Goal: Task Accomplishment & Management: Complete application form

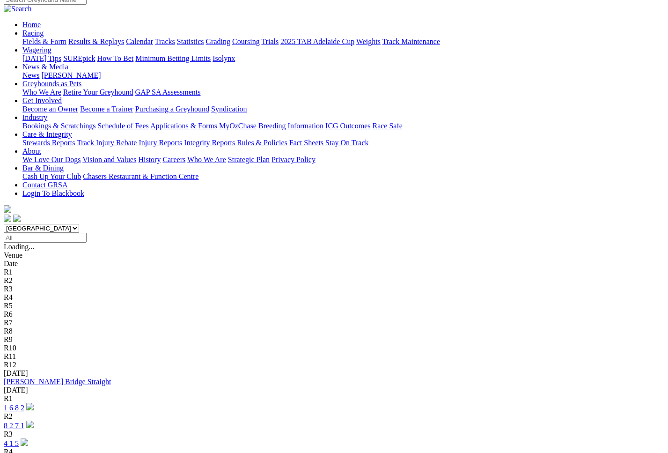
scroll to position [97, 0]
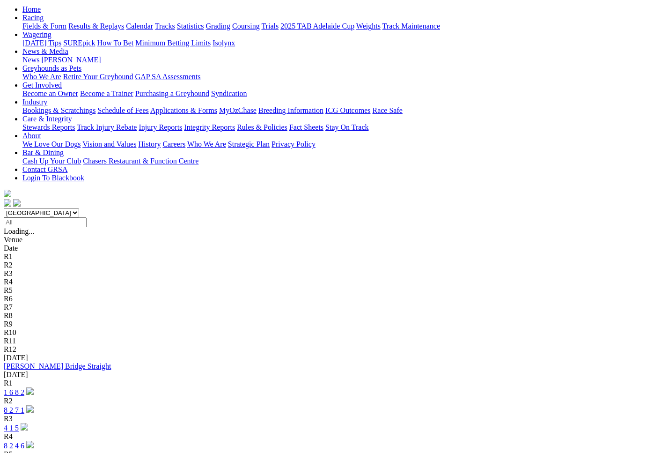
click at [24, 388] on link "1 6 8 2" at bounding box center [14, 392] width 21 height 8
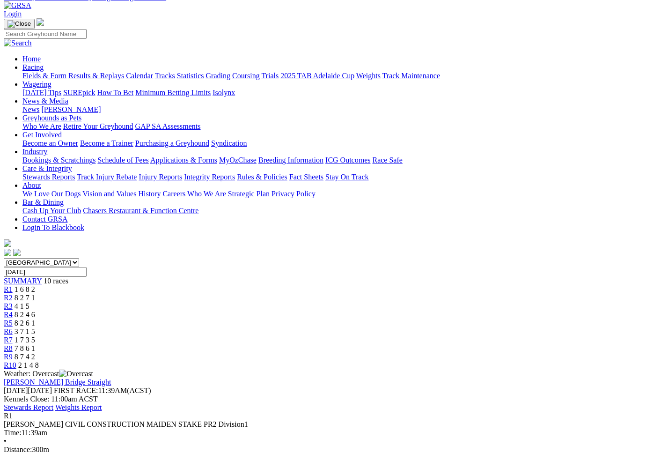
scroll to position [30, 0]
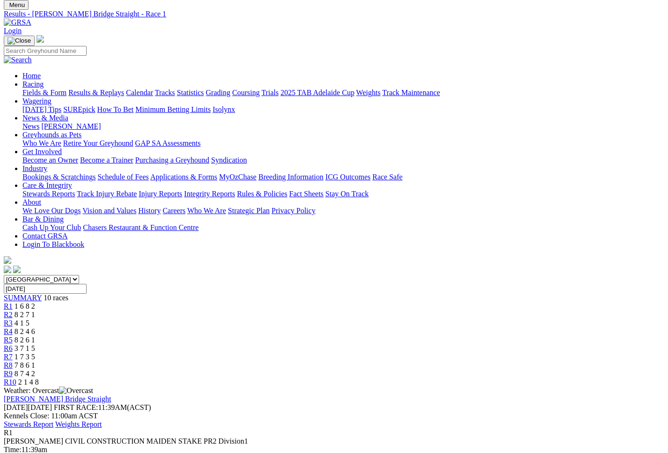
click at [195, 310] on div "R2 8 2 7 1" at bounding box center [334, 314] width 661 height 8
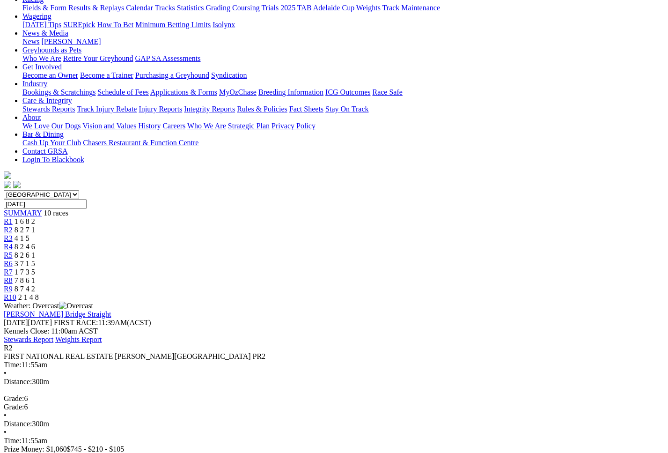
scroll to position [127, 0]
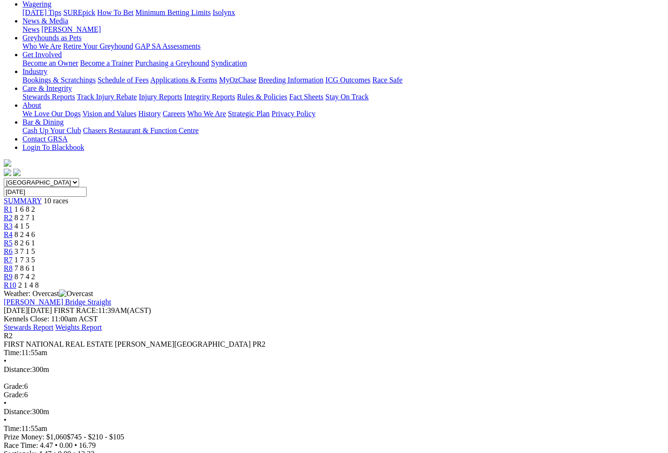
click at [13, 222] on link "R3" at bounding box center [8, 226] width 9 height 8
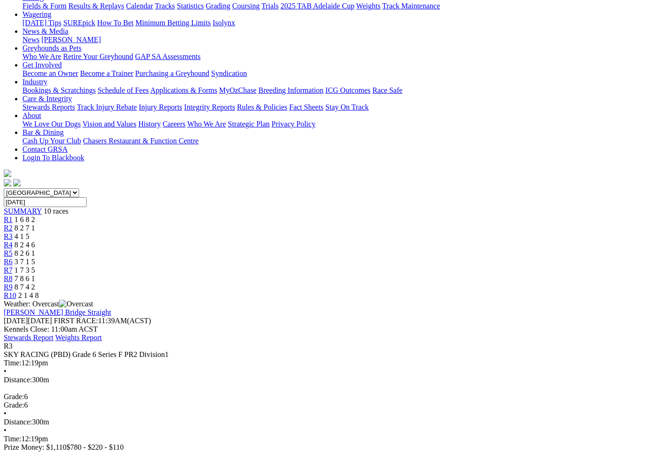
scroll to position [119, 0]
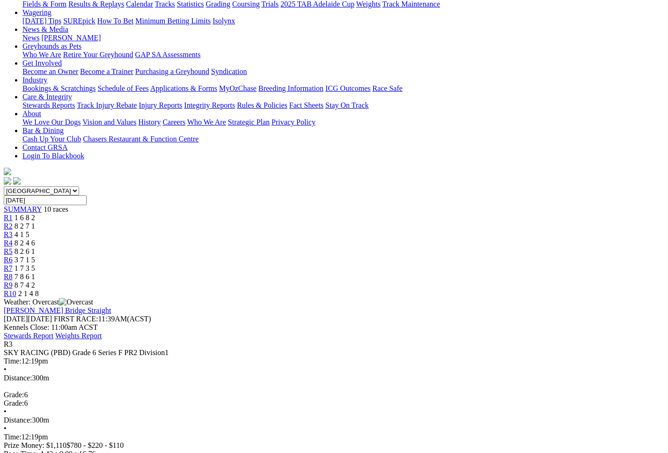
click at [35, 239] on span "8 2 4 6" at bounding box center [25, 243] width 21 height 8
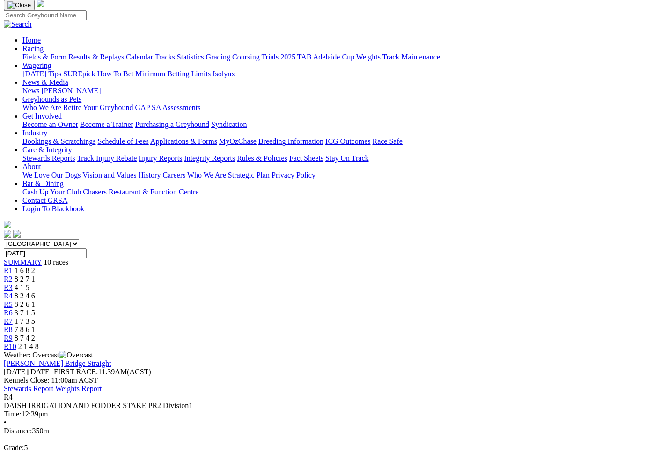
scroll to position [64, 0]
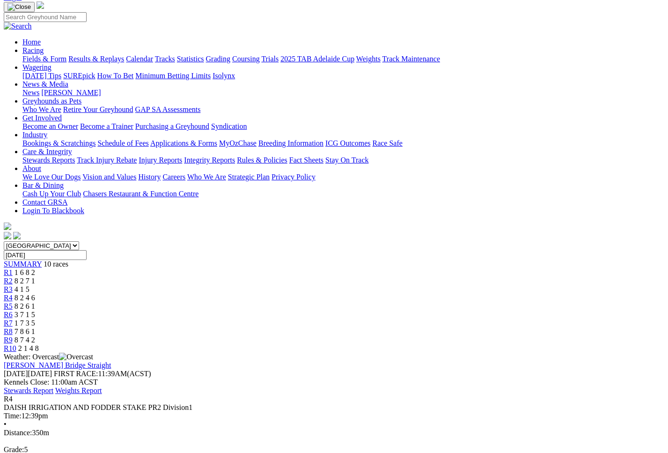
click at [13, 302] on link "R5" at bounding box center [8, 306] width 9 height 8
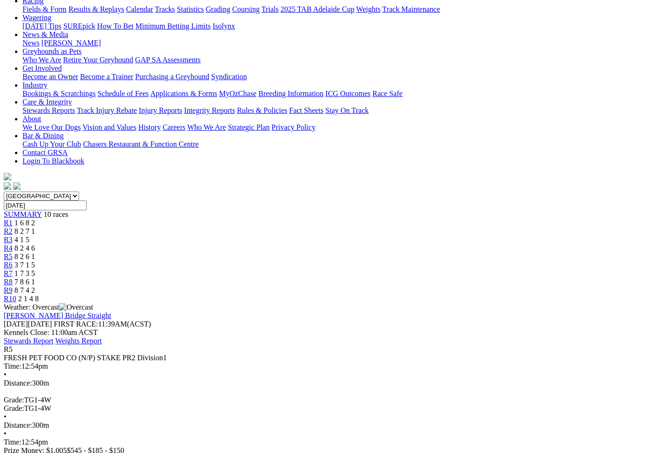
scroll to position [134, 0]
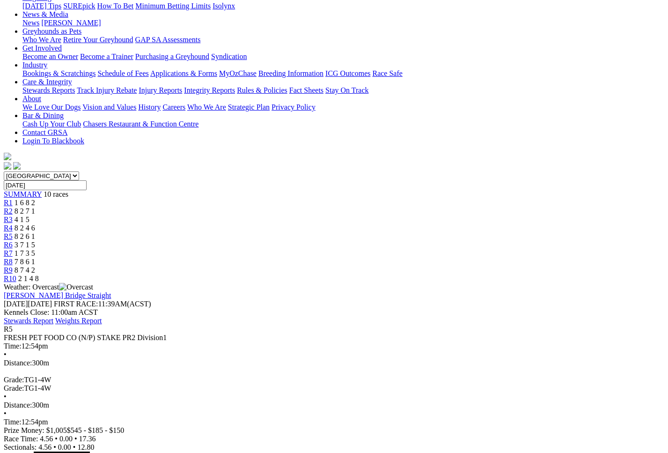
click at [13, 241] on span "R6" at bounding box center [8, 245] width 9 height 8
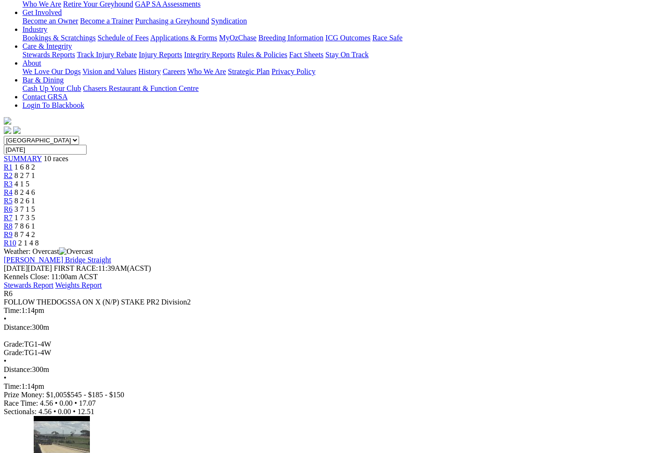
scroll to position [172, 0]
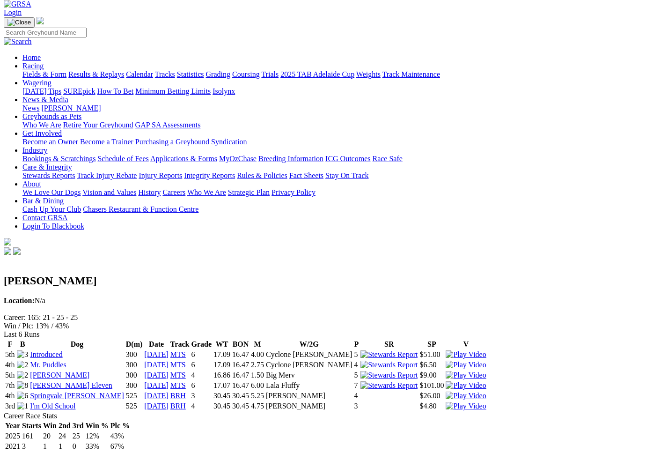
scroll to position [0, 0]
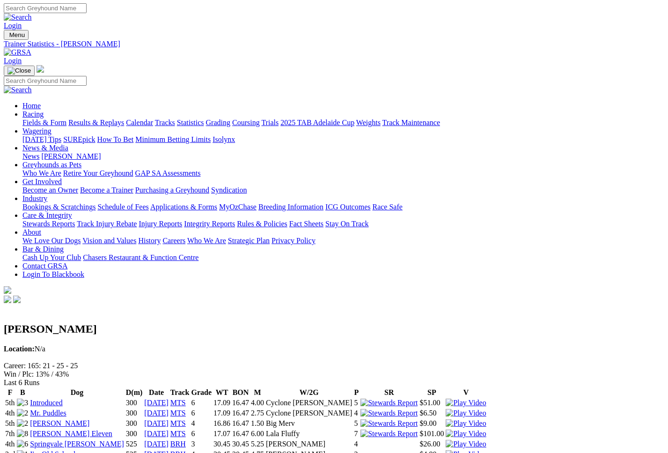
click at [469, 399] on img at bounding box center [466, 403] width 40 height 8
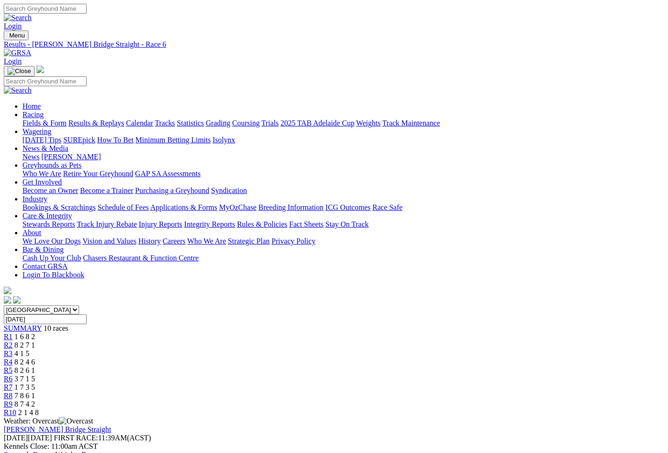
click at [13, 383] on link "R7" at bounding box center [8, 387] width 9 height 8
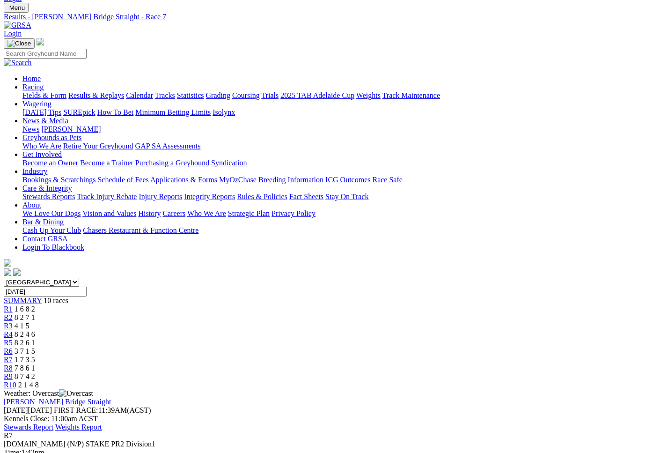
scroll to position [136, 0]
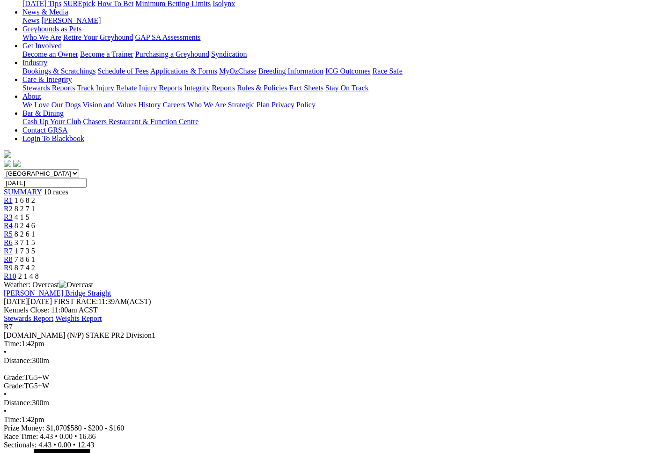
click at [35, 255] on span "7 8 6 1" at bounding box center [25, 259] width 21 height 8
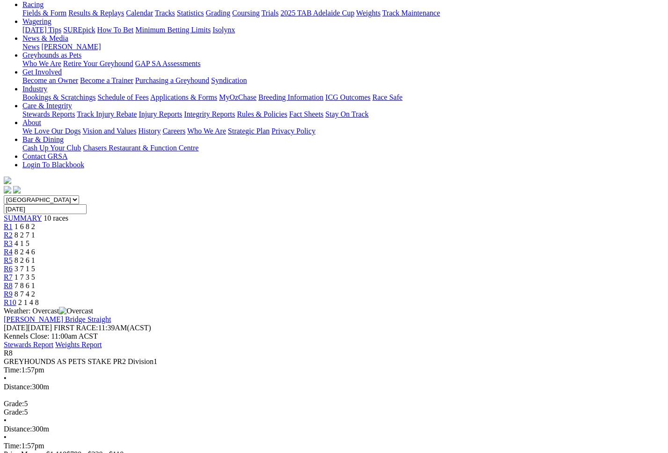
scroll to position [33, 0]
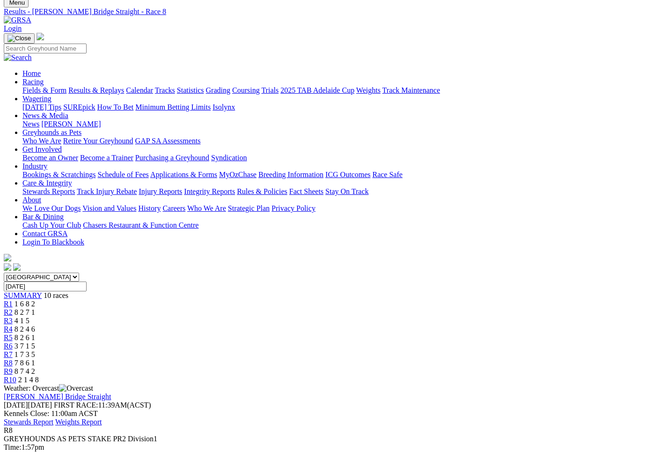
click at [546, 367] on div "R9 8 7 4 2" at bounding box center [334, 371] width 661 height 8
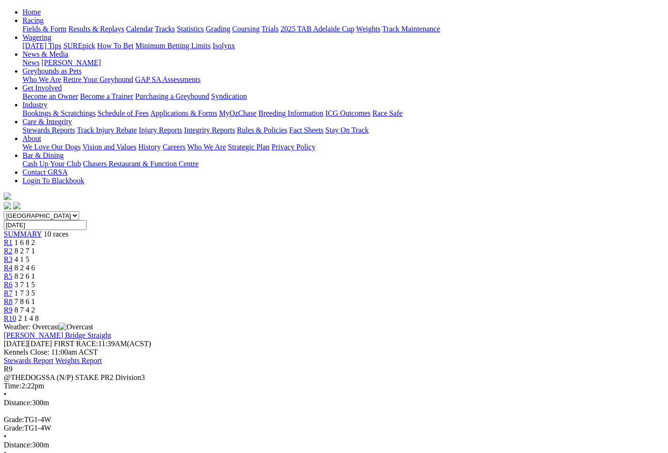
scroll to position [97, 0]
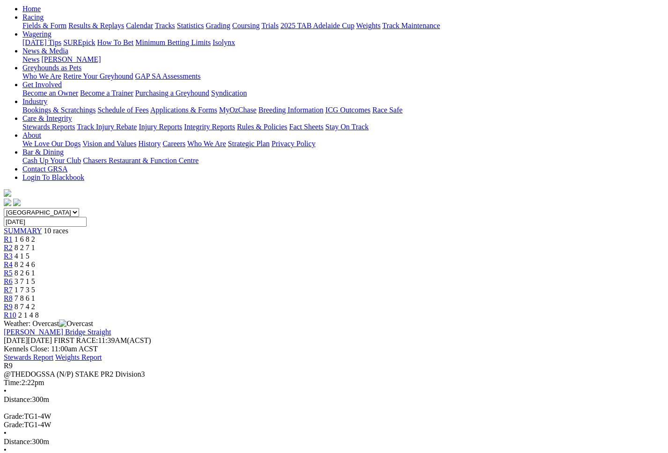
click at [39, 311] on span "2 1 4 8" at bounding box center [28, 315] width 21 height 8
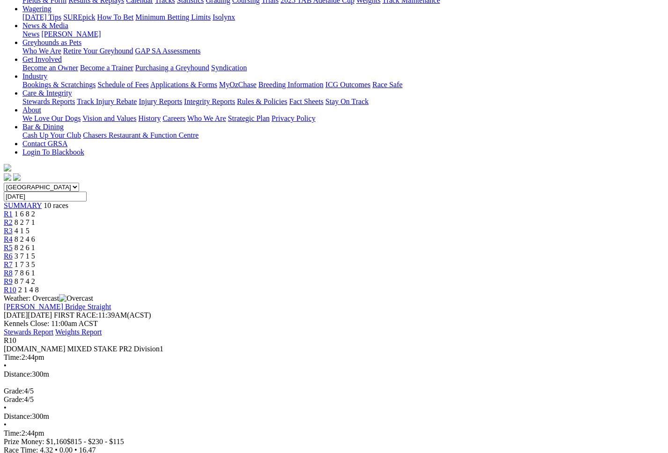
scroll to position [145, 0]
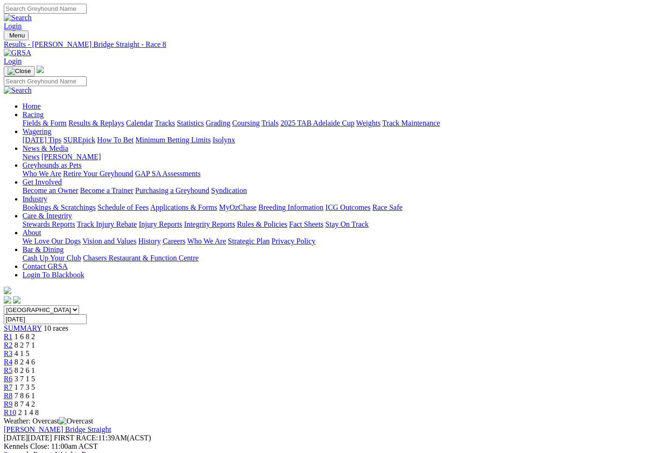
scroll to position [22, 0]
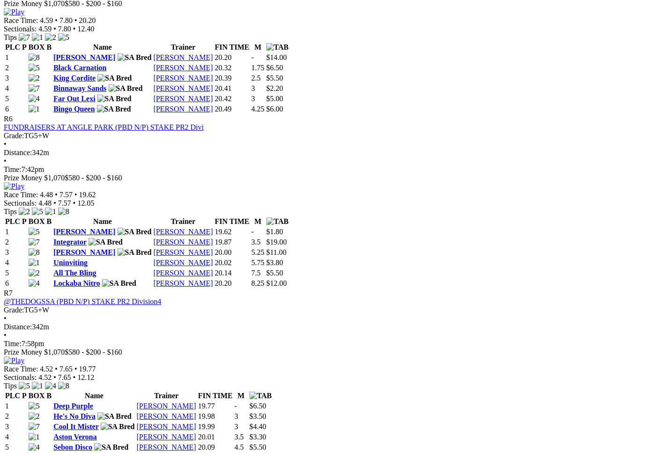
scroll to position [1012, 0]
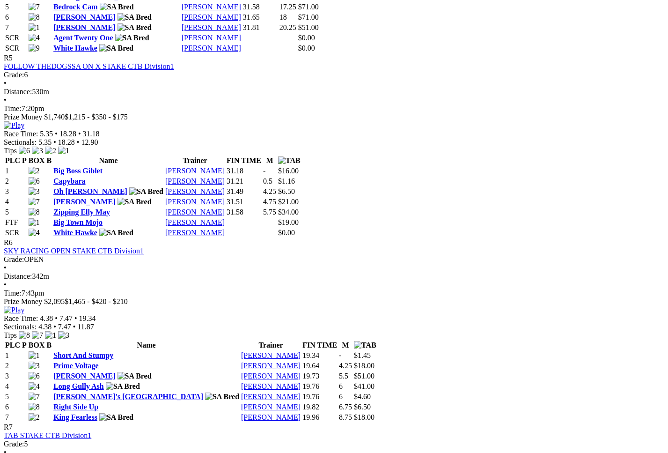
scroll to position [1282, 0]
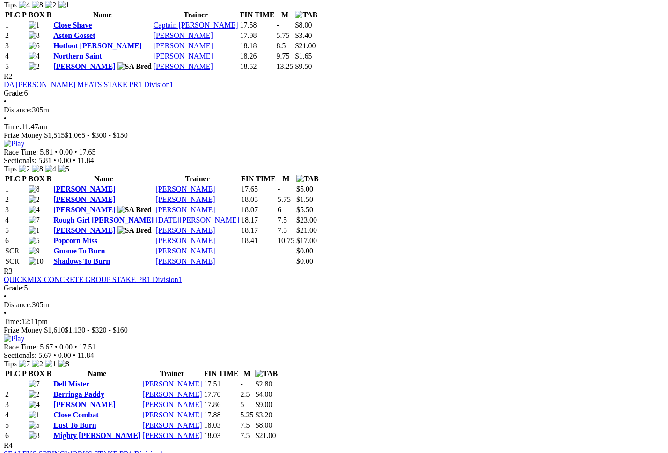
scroll to position [615, 0]
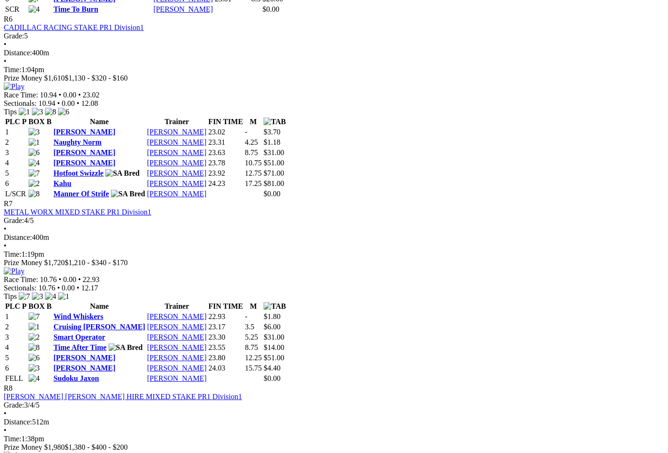
scroll to position [1373, 0]
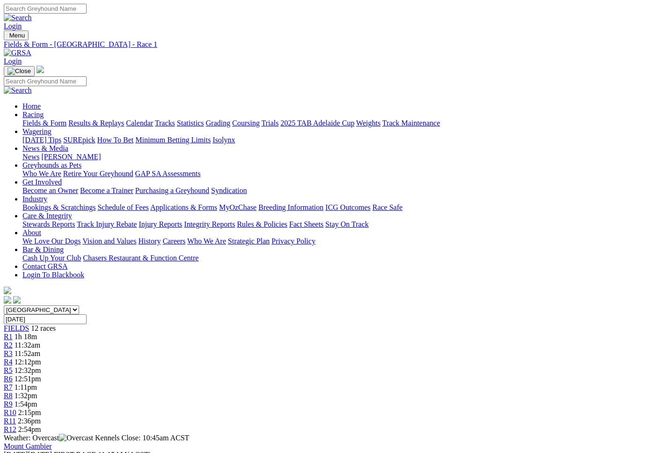
click at [153, 119] on link "Calendar" at bounding box center [139, 123] width 27 height 8
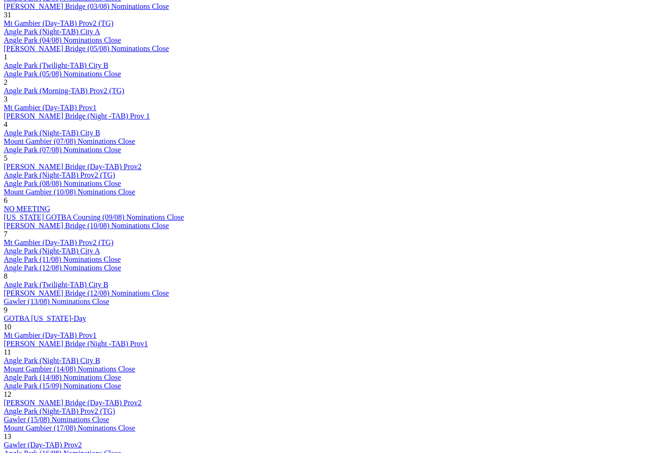
scroll to position [695, 0]
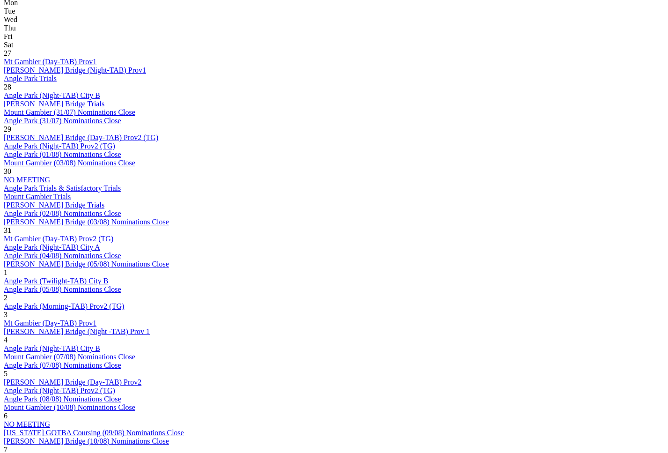
scroll to position [484, 0]
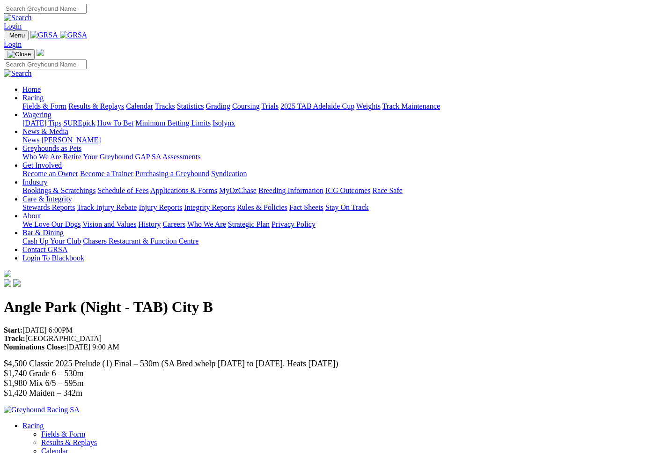
click at [43, 102] on link "Fields & Form" at bounding box center [44, 106] width 44 height 8
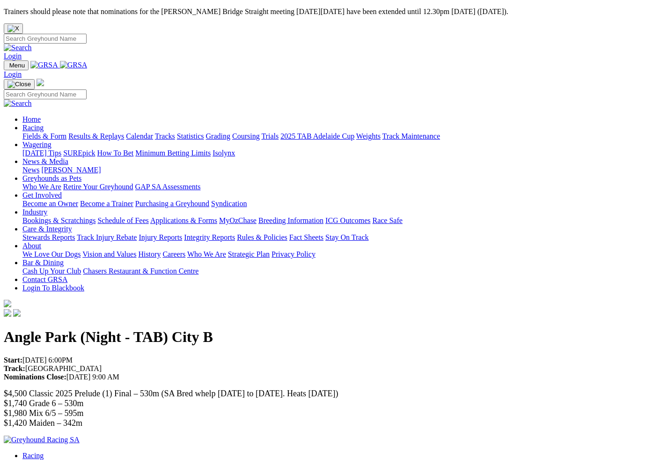
scroll to position [14, 0]
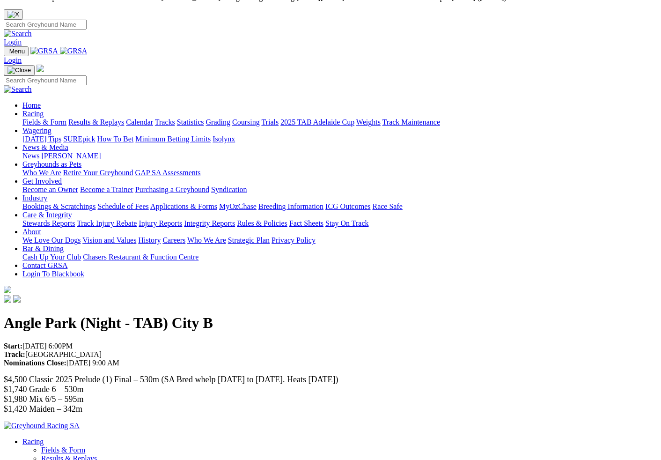
click at [87, 20] on input "Search" at bounding box center [45, 25] width 83 height 10
type input "reel infrared"
click at [32, 30] on img at bounding box center [18, 34] width 28 height 8
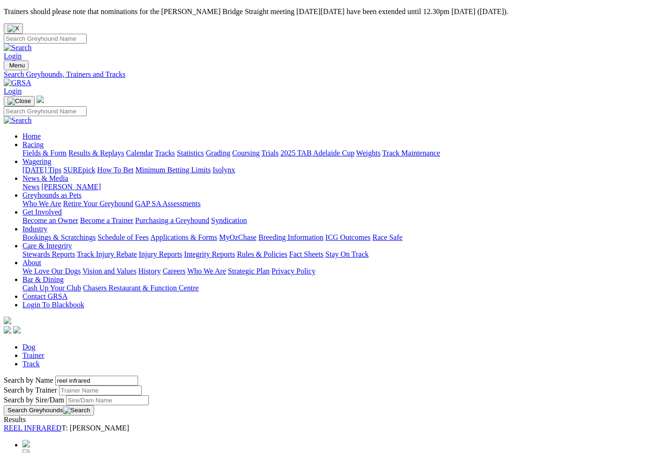
click at [44, 351] on link "Trainer" at bounding box center [33, 355] width 22 height 8
type input "judith hurley"
click at [22, 52] on link "Login" at bounding box center [13, 56] width 18 height 8
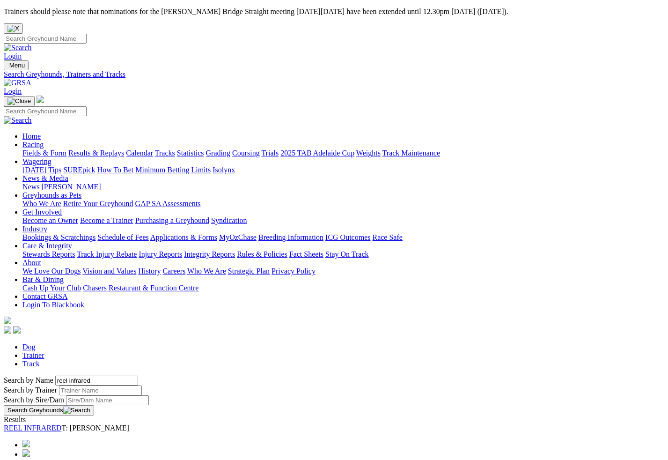
type input "[EMAIL_ADDRESS][DOMAIN_NAME]"
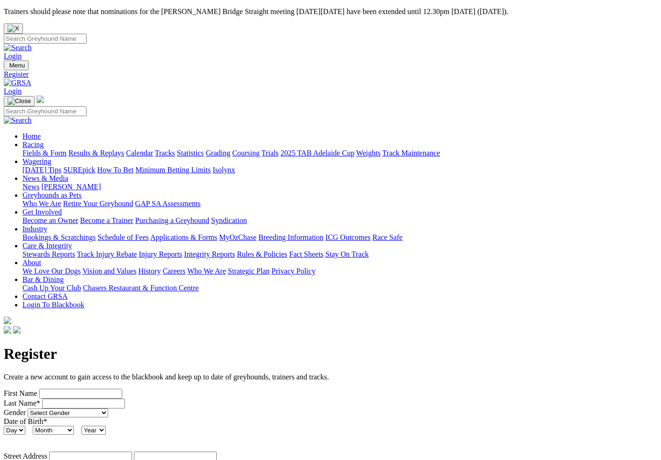
click at [86, 389] on input "First Name" at bounding box center [80, 394] width 83 height 10
type input "[PERSON_NAME]"
type input "[STREET_ADDRESS][PERSON_NAME]"
type input "emerald"
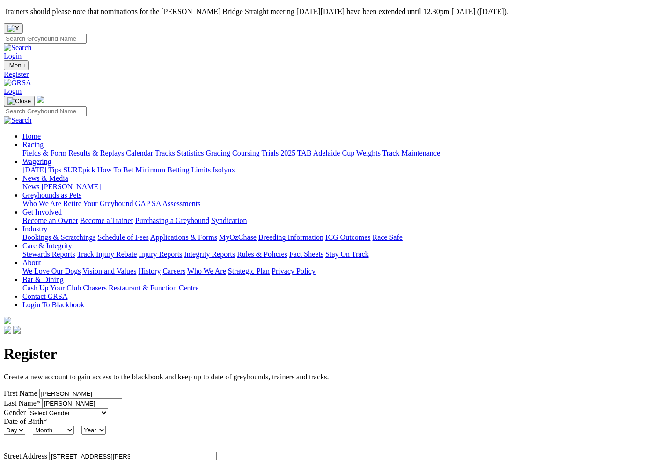
select select "VIC"
type input "3782"
type input "[EMAIL_ADDRESS][DOMAIN_NAME]"
type input "0400917404"
click at [108, 408] on select "Select Gender Male Female Unspecified" at bounding box center [68, 412] width 81 height 9
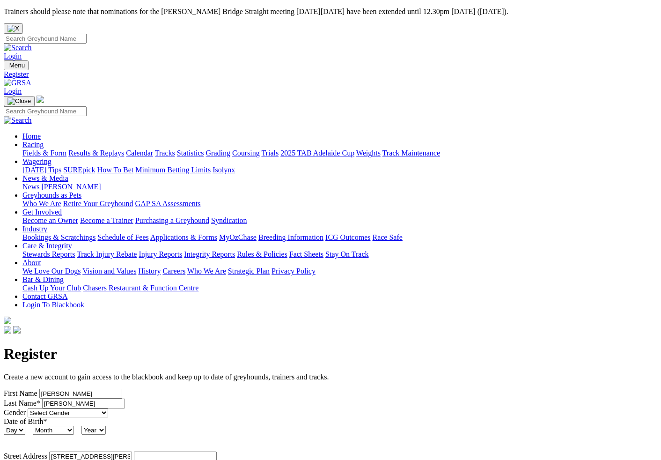
select select "[DEMOGRAPHIC_DATA]"
click at [28, 408] on select "Select Gender Male Female Unspecified" at bounding box center [68, 412] width 81 height 9
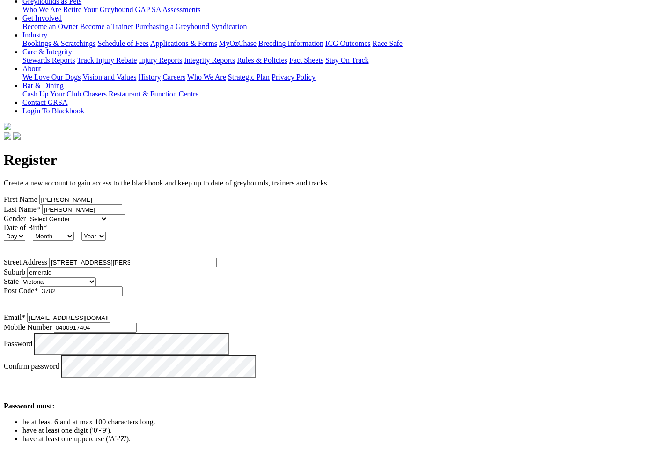
scroll to position [197, 0]
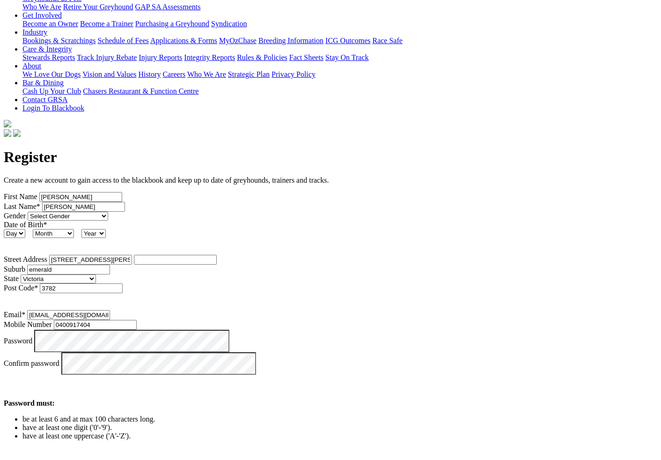
select select "Owner"
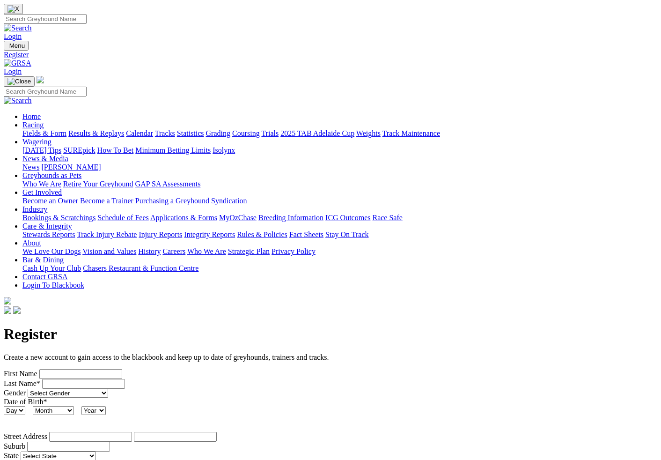
scroll to position [35, 0]
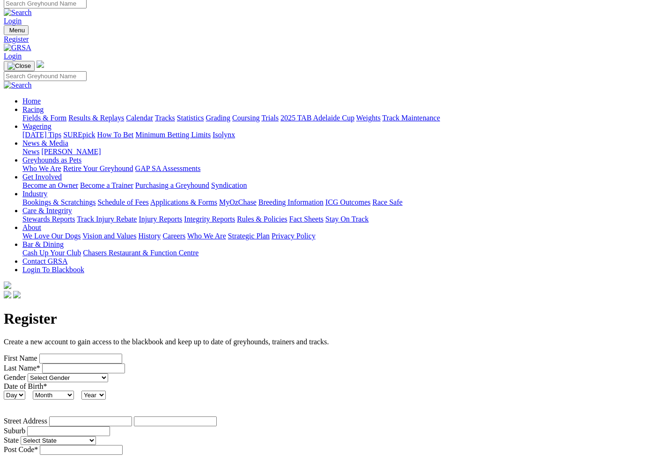
type input "[EMAIL_ADDRESS][DOMAIN_NAME]"
click at [115, 354] on input "First Name" at bounding box center [80, 359] width 83 height 10
type input "[PERSON_NAME]"
type input "1 ELIZABETH COURT"
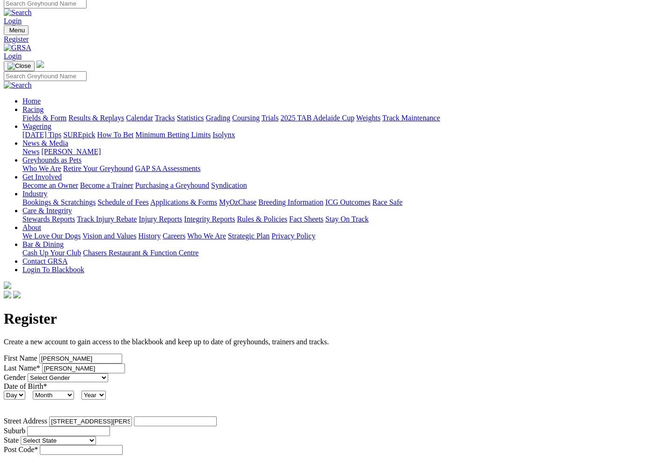
type input "emerald"
select select "VIC"
type input "3782"
type input "0400917404"
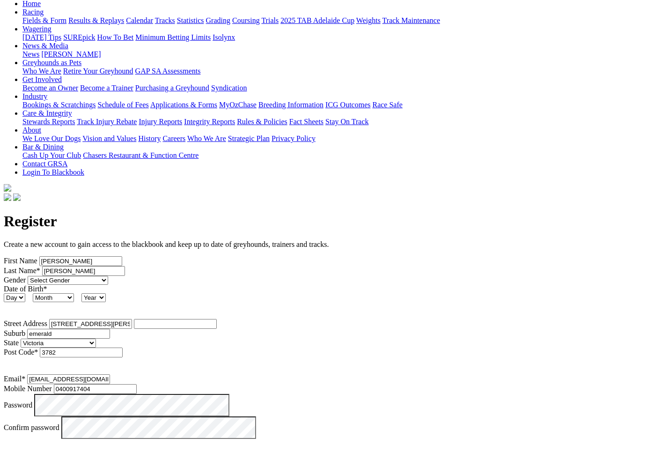
scroll to position [131, 0]
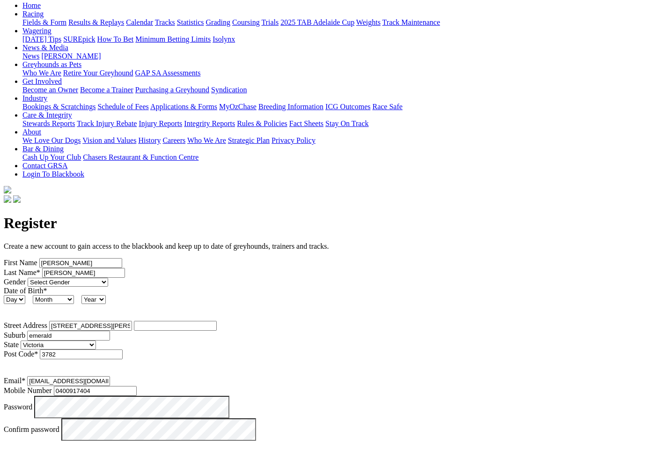
click at [108, 278] on select "Select Gender Male Female Unspecified" at bounding box center [68, 282] width 81 height 9
select select "Male"
click at [28, 278] on select "Select Gender Male Female Unspecified" at bounding box center [68, 282] width 81 height 9
click at [25, 295] on select "Day 1 2 3 4 5 6 7 8 9 10 11 12 13 14 15 16 17 18 19 20 21 22 23 24 25 26 27 28 …" at bounding box center [15, 299] width 22 height 9
select select "30"
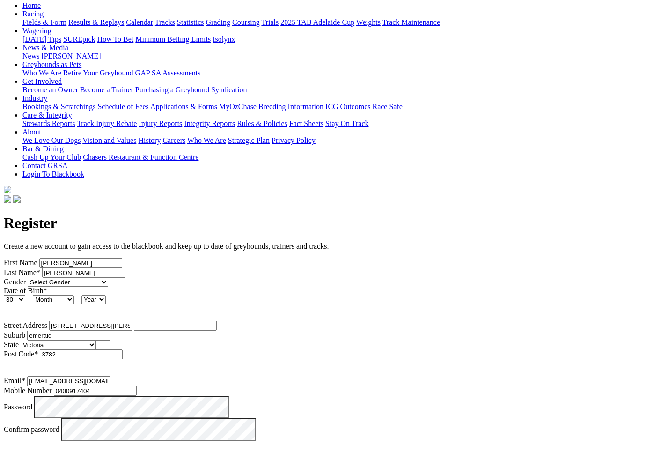
click at [25, 295] on select "Day 1 2 3 4 5 6 7 8 9 10 11 12 13 14 15 16 17 18 19 20 21 22 23 24 25 26 27 28 …" at bounding box center [15, 299] width 22 height 9
click at [74, 295] on select "Month January February March April May June July August September October Novem…" at bounding box center [53, 299] width 41 height 9
select select "11"
click at [74, 295] on select "Month January February March April May June July August September October Novem…" at bounding box center [53, 299] width 41 height 9
click at [106, 295] on select "Year 2024 2023 2022 2021 2020 2019 2018 2017 2016 2015 2014 2013 2012 2011 2010…" at bounding box center [93, 299] width 24 height 9
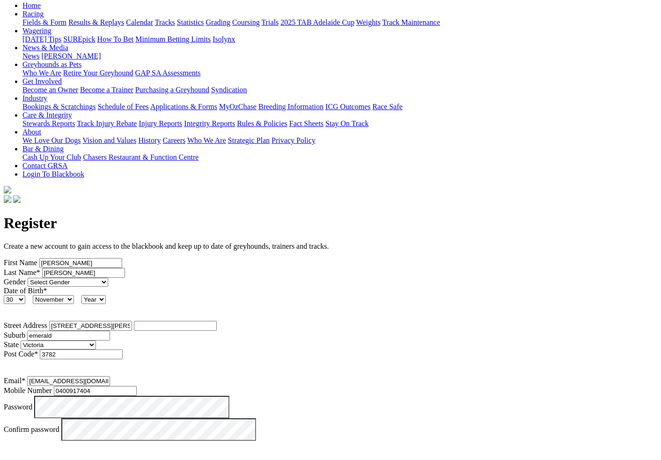
select select "1941"
click at [106, 295] on select "Year 2024 2023 2022 2021 2020 2019 2018 2017 2016 2015 2014 2013 2012 2011 2010…" at bounding box center [93, 299] width 24 height 9
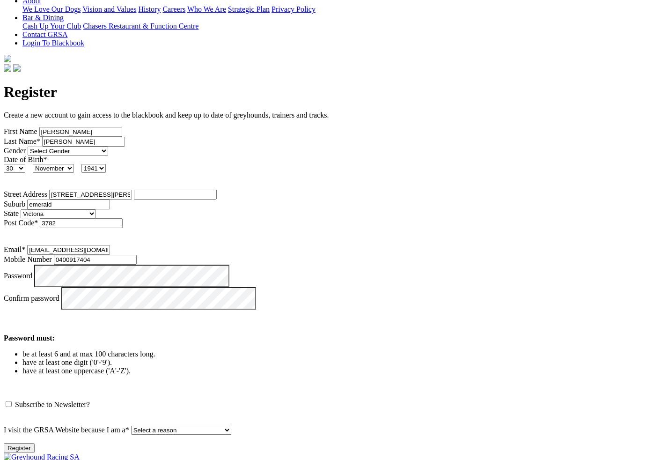
scroll to position [264, 0]
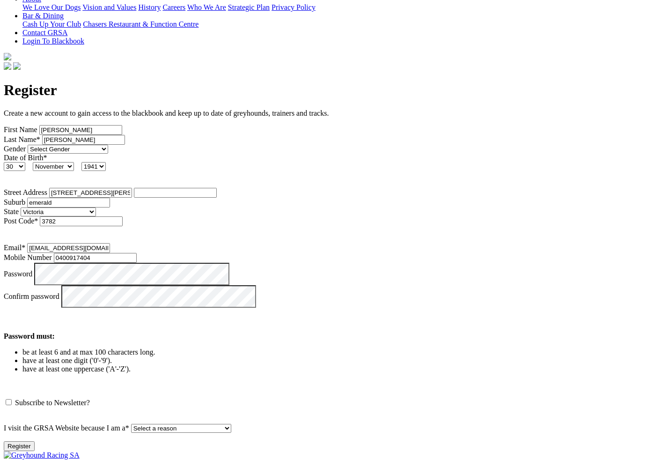
click at [209, 424] on select "Select a reason Punter Trainer Owner Greyhound Enthusiast Employee of club/trac…" at bounding box center [181, 428] width 100 height 9
select select "Owner"
click at [131, 424] on select "Select a reason Punter Trainer Owner Greyhound Enthusiast Employee of club/trac…" at bounding box center [181, 428] width 100 height 9
click at [35, 441] on button "Register" at bounding box center [19, 446] width 31 height 10
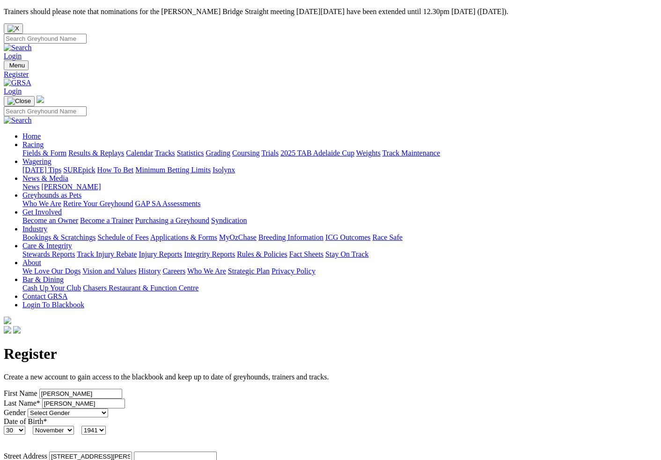
select select "[DEMOGRAPHIC_DATA]"
select select "30"
select select "11"
select select "1941"
select select "VIC"
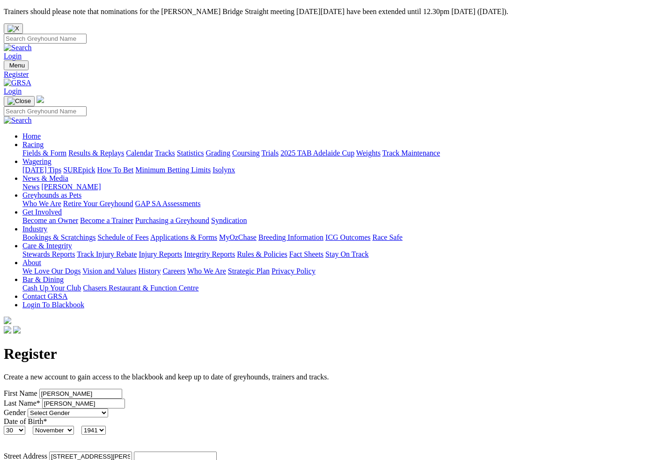
select select "Owner"
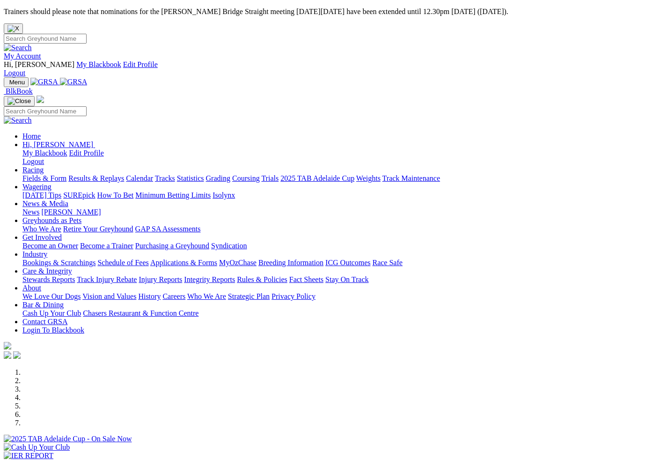
click at [87, 34] on input "Search" at bounding box center [45, 39] width 83 height 10
type input "reel infrared"
click at [32, 44] on img at bounding box center [18, 48] width 28 height 8
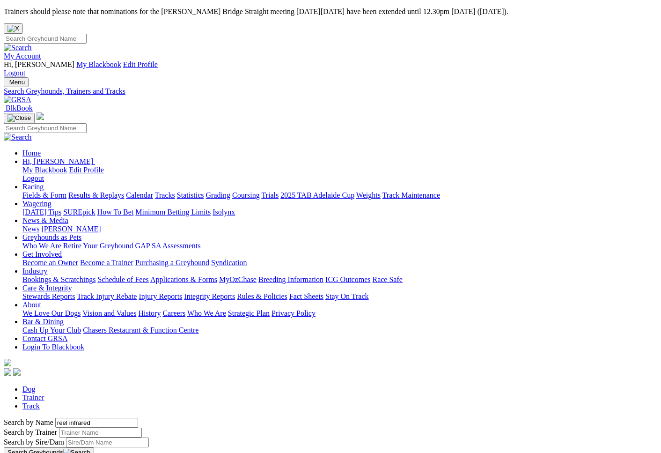
click at [74, 428] on input "Search by Trainer name" at bounding box center [100, 433] width 83 height 10
type input "judith hurley"
click at [90, 449] on img "button" at bounding box center [76, 452] width 27 height 7
click at [41, 191] on link "Fields & Form" at bounding box center [44, 195] width 44 height 8
